Goal: Find specific page/section: Find specific page/section

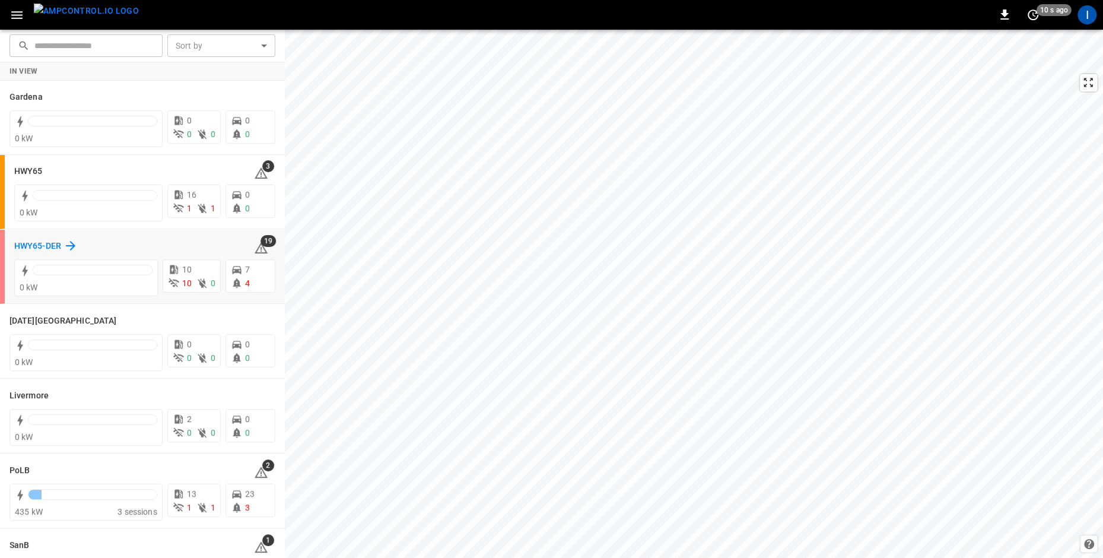
click at [61, 242] on div "HWY65-DER" at bounding box center [45, 245] width 63 height 14
click at [67, 245] on icon at bounding box center [70, 245] width 9 height 9
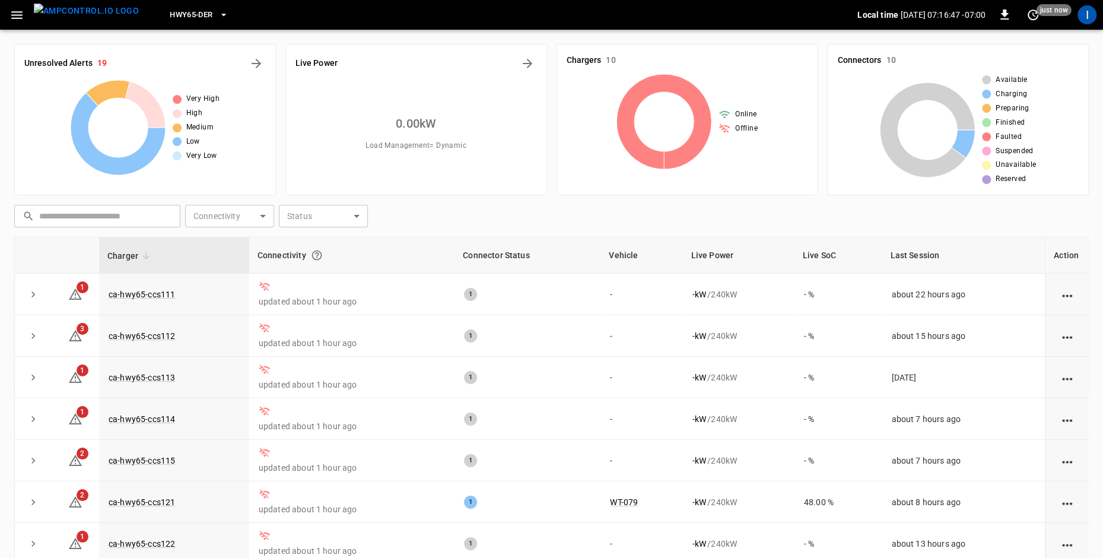
click at [186, 14] on span "HWY65-DER" at bounding box center [191, 15] width 43 height 14
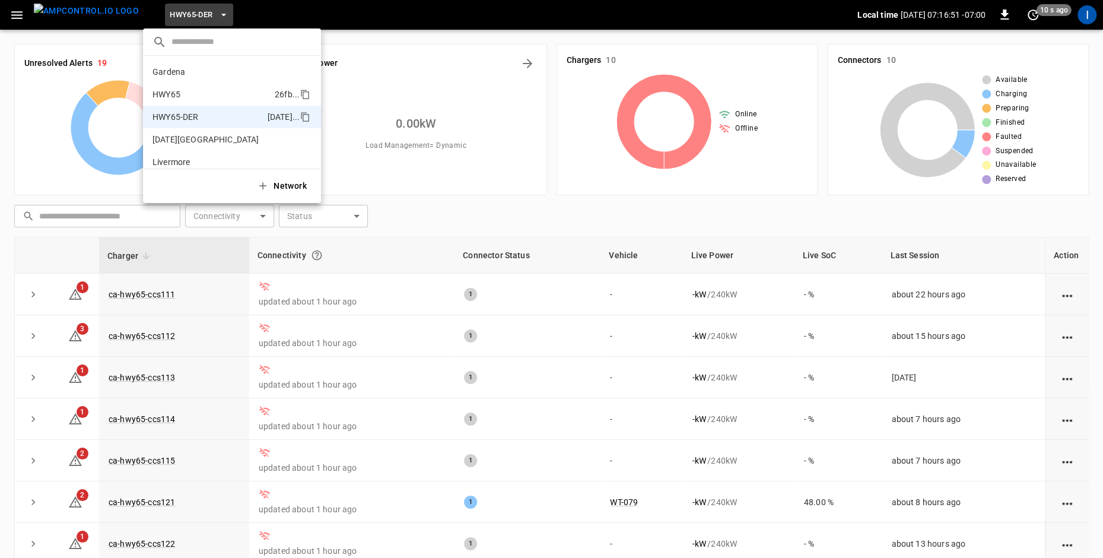
click at [211, 92] on p "HWY65" at bounding box center [210, 94] width 117 height 12
